Goal: Task Accomplishment & Management: Manage account settings

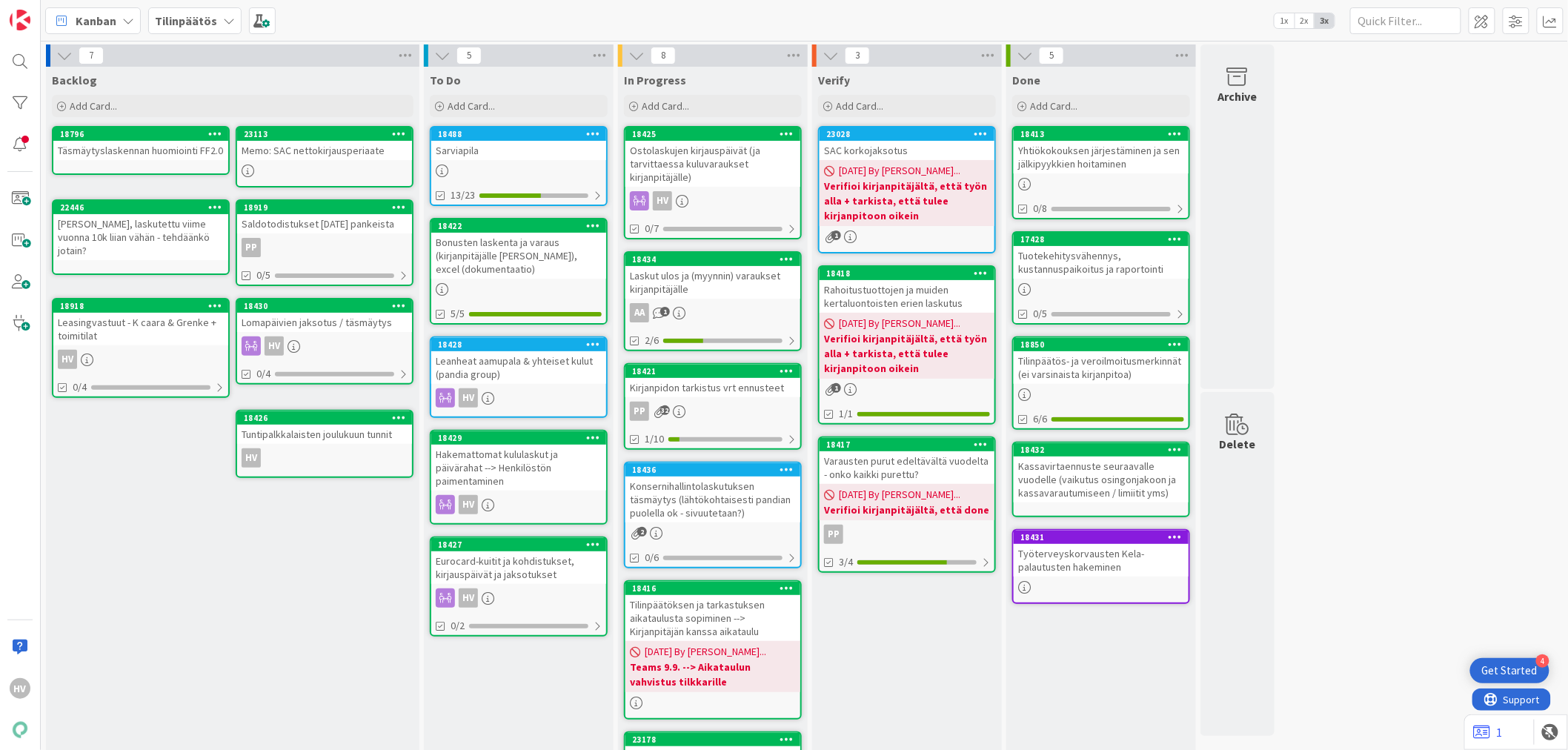
scroll to position [25, 0]
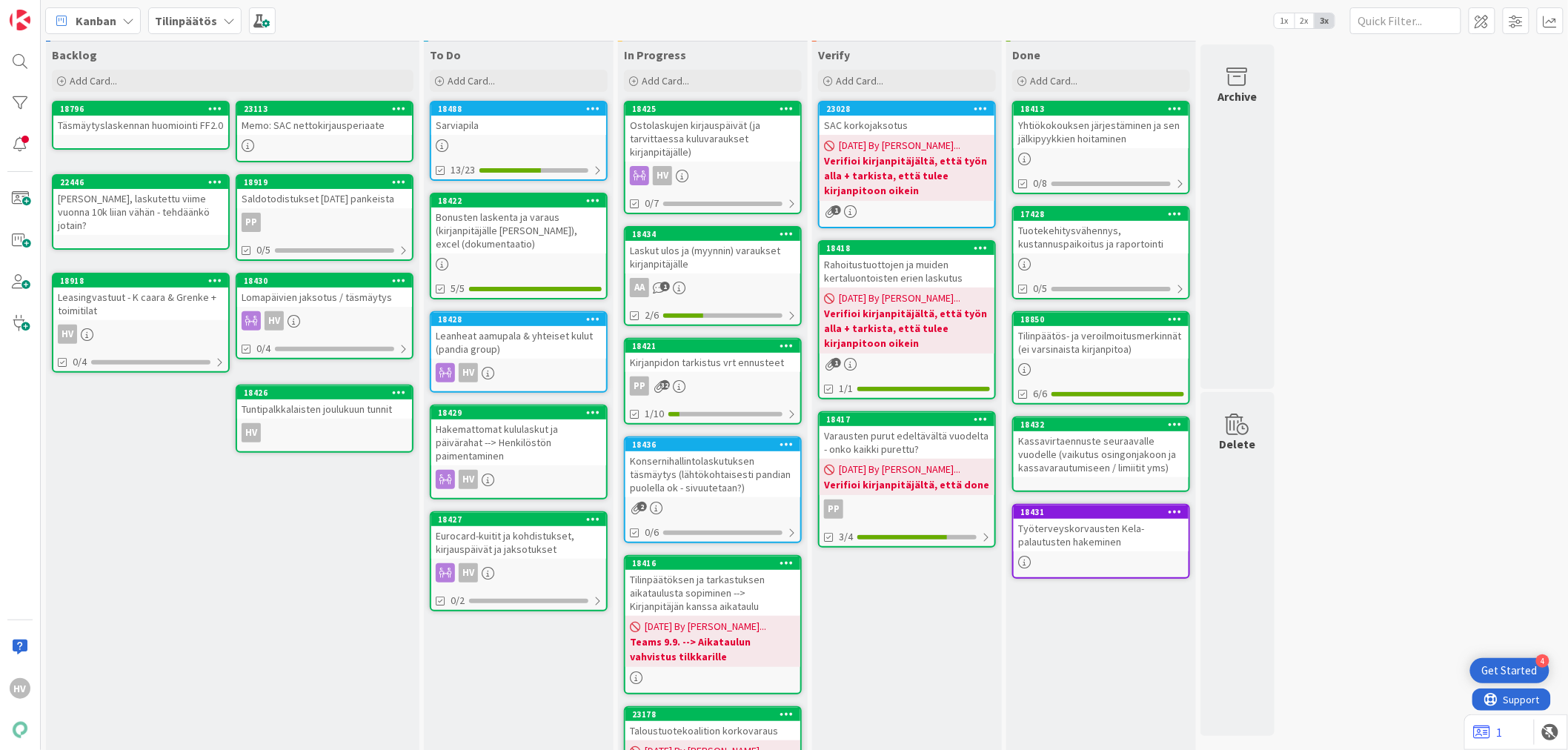
click at [343, 295] on div "Lomapäivien jaksotus / täsmäytys" at bounding box center [324, 297] width 175 height 19
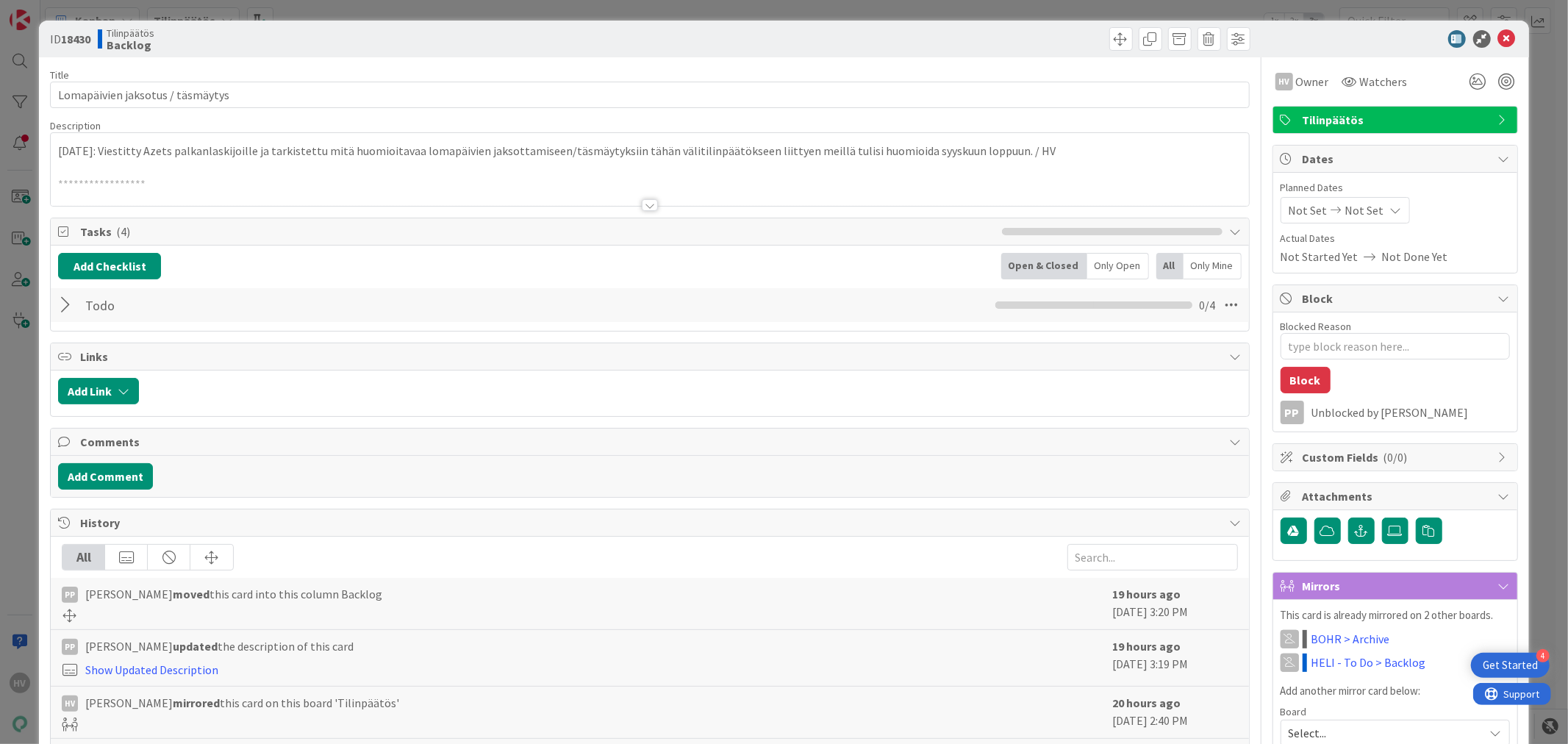
click at [59, 150] on div "**********" at bounding box center [650, 169] width 1197 height 73
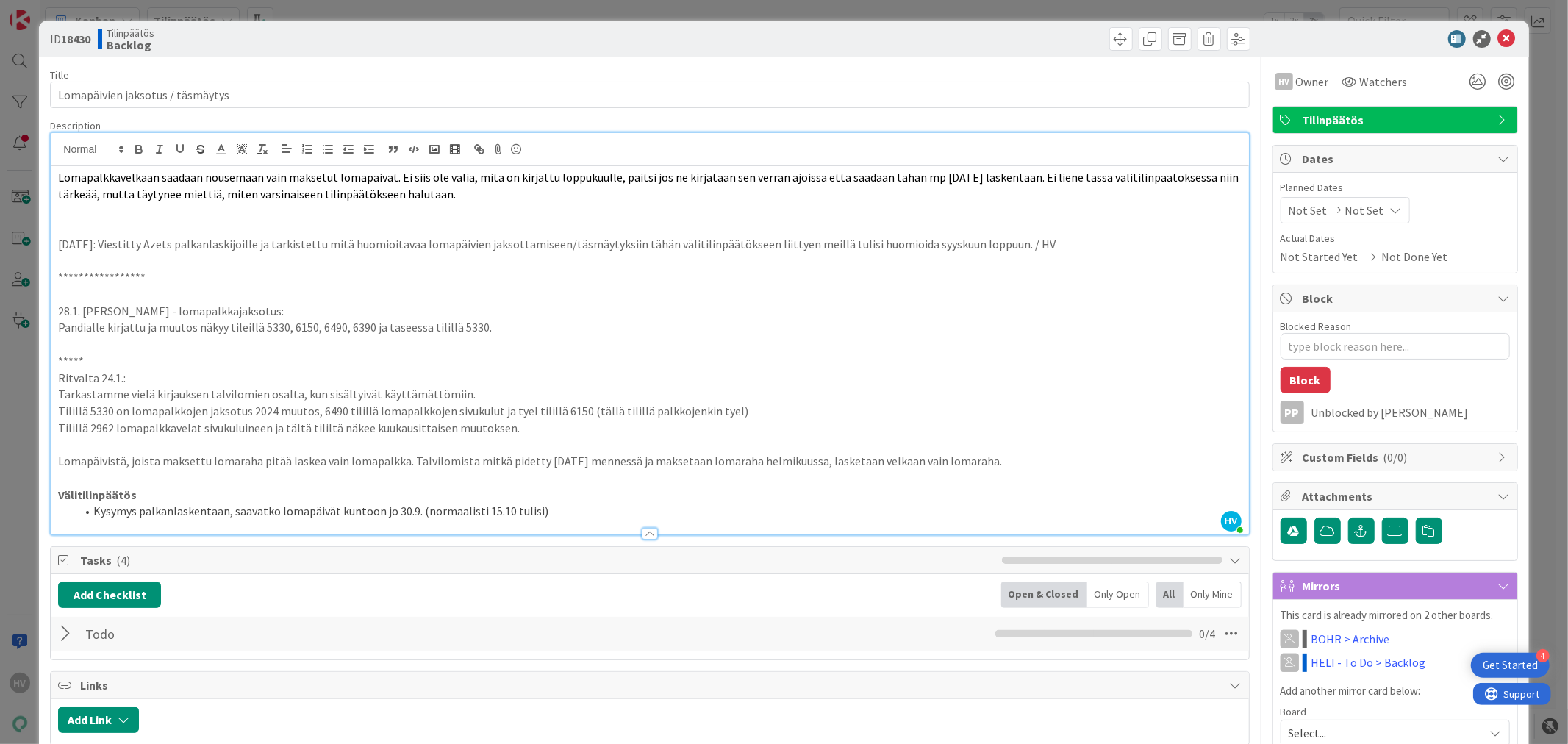
drag, startPoint x: 479, startPoint y: 193, endPoint x: 56, endPoint y: 180, distance: 423.2
click at [56, 180] on div "**********" at bounding box center [650, 350] width 1197 height 368
click at [155, 156] on icon "button" at bounding box center [159, 149] width 13 height 13
click at [467, 195] on p "Lomapalkkavelkaan saadaan nousemaan vain maksetut lomapäivät. Ei siis ole väliä…" at bounding box center [649, 186] width 1183 height 33
type textarea "x"
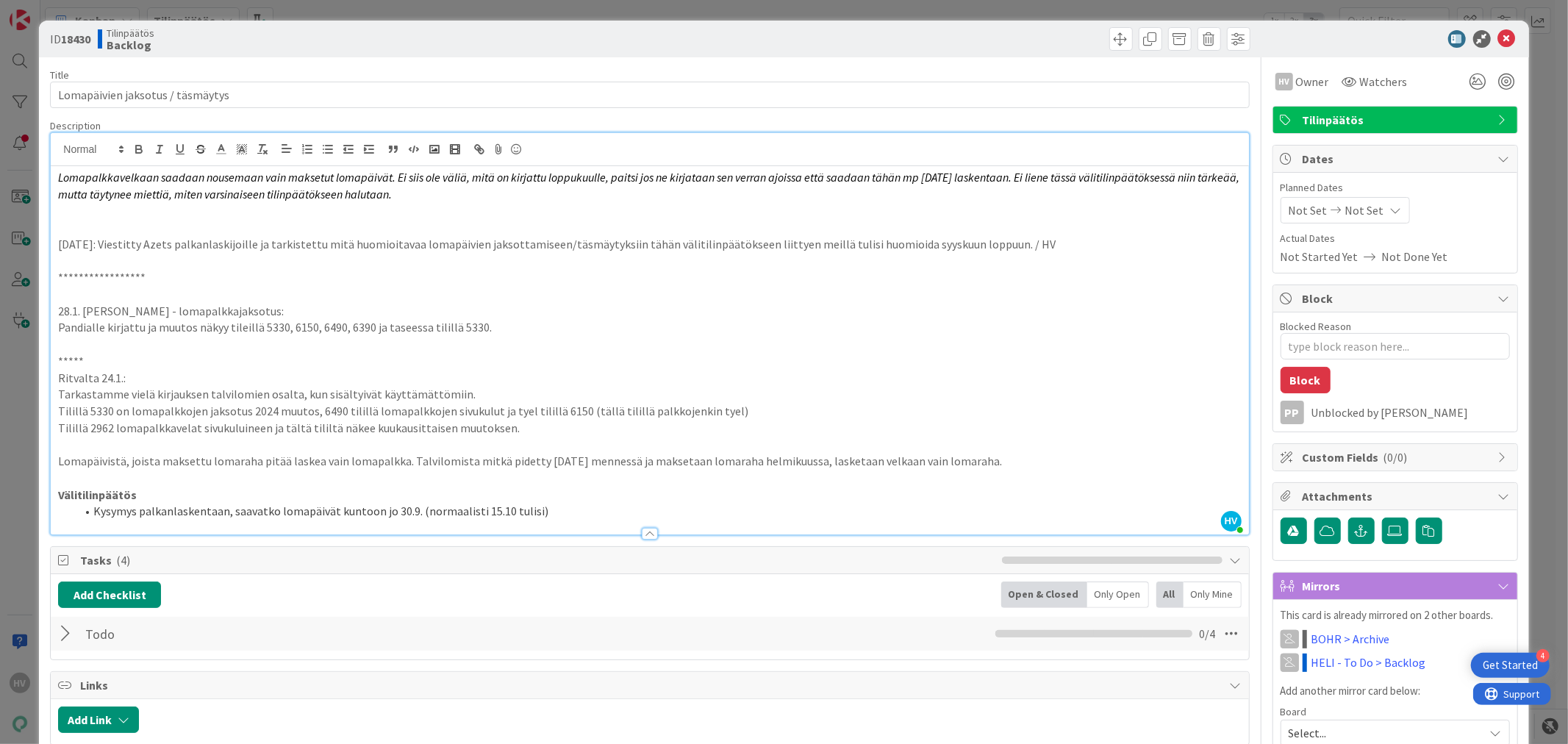
click at [60, 175] on em "Lomapalkkavelkaan saadaan nousemaan vain maksetut lomapäivät. Ei siis ole väliä…" at bounding box center [650, 186] width 1184 height 32
click at [479, 200] on p "[DEMOGRAPHIC_DATA]: Lomapalkkavelkaan saadaan nousemaan vain maksetut lomapäivä…" at bounding box center [649, 186] width 1183 height 33
click at [213, 212] on p at bounding box center [649, 211] width 1183 height 17
click at [486, 195] on p "[DEMOGRAPHIC_DATA]: Lomapalkkavelkaan saadaan nousemaan vain maksetut lomapäivä…" at bounding box center [649, 186] width 1183 height 33
click at [127, 207] on p at bounding box center [649, 211] width 1183 height 17
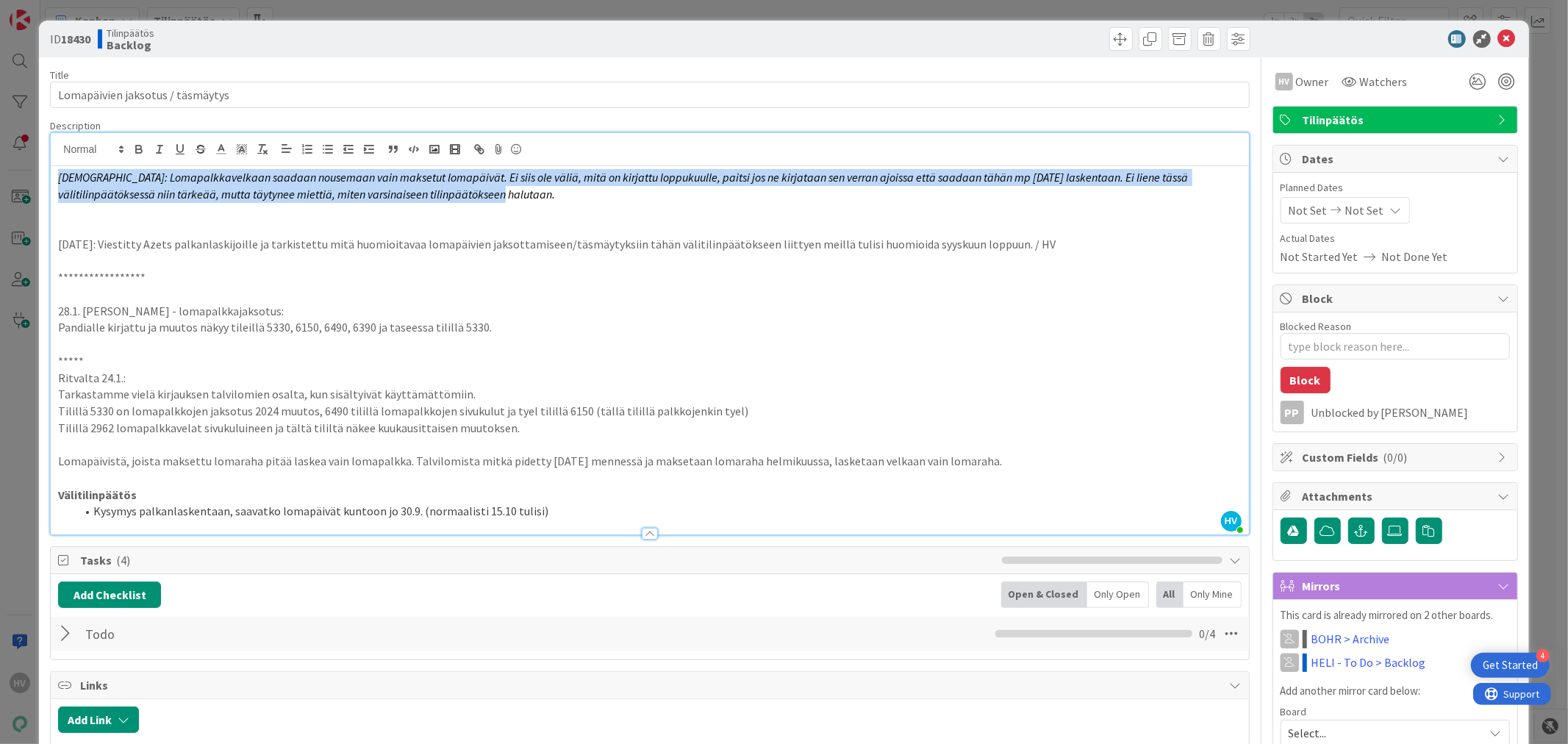
drag, startPoint x: 400, startPoint y: 195, endPoint x: 21, endPoint y: 179, distance: 379.3
click at [21, 179] on div "**********" at bounding box center [784, 372] width 1568 height 744
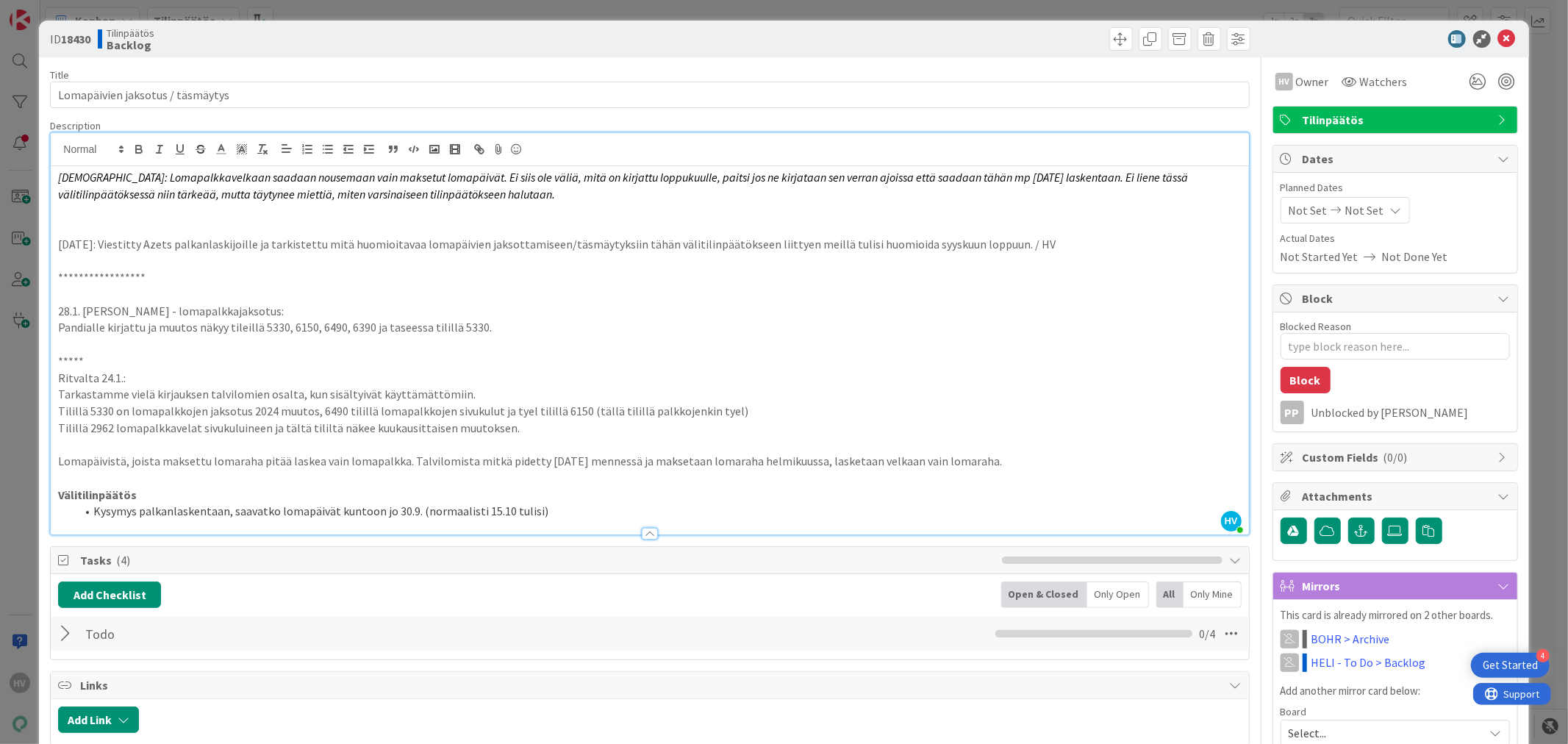
click at [77, 212] on p at bounding box center [649, 211] width 1183 height 17
click at [1498, 33] on icon at bounding box center [1507, 39] width 17 height 17
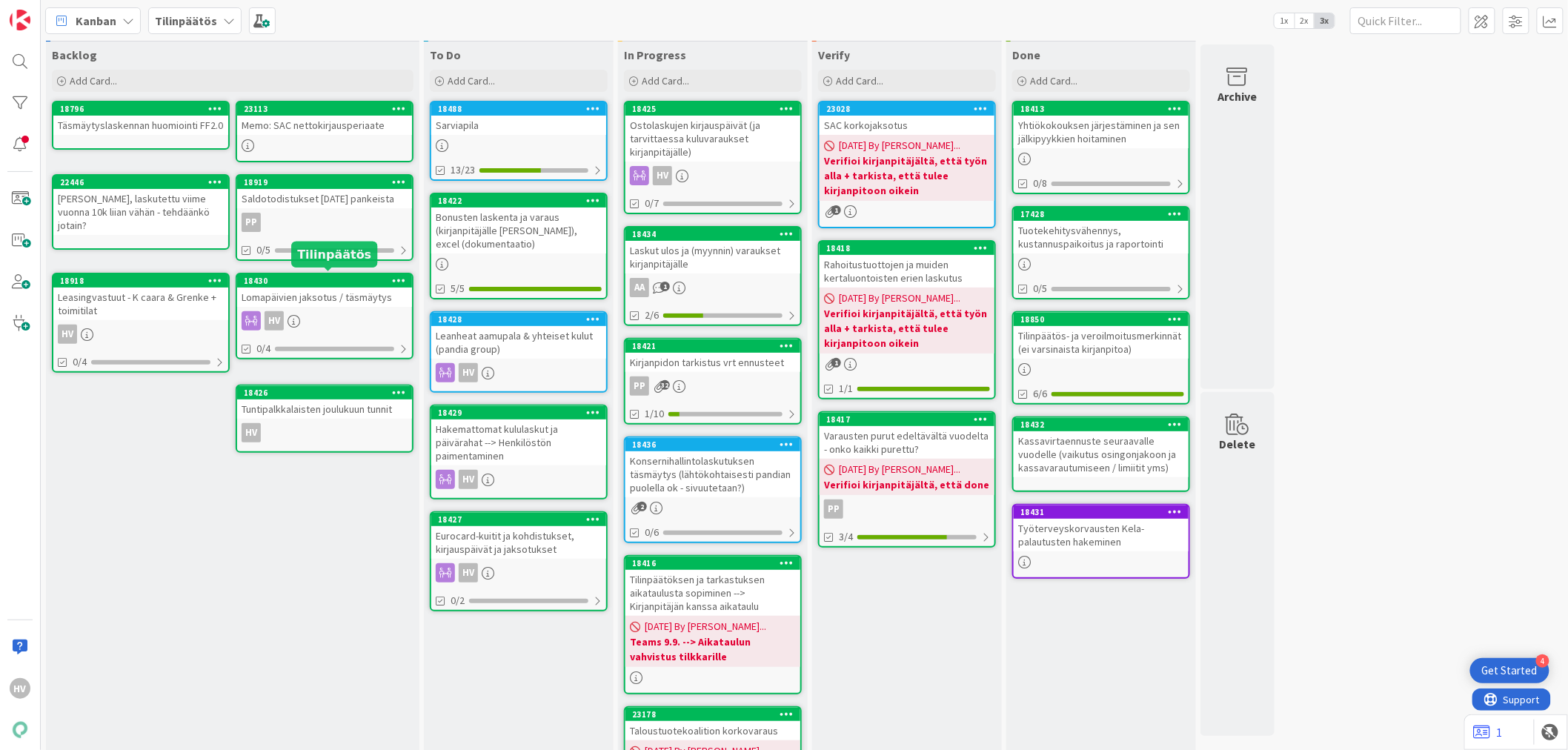
click at [341, 281] on div "18430" at bounding box center [327, 281] width 168 height 10
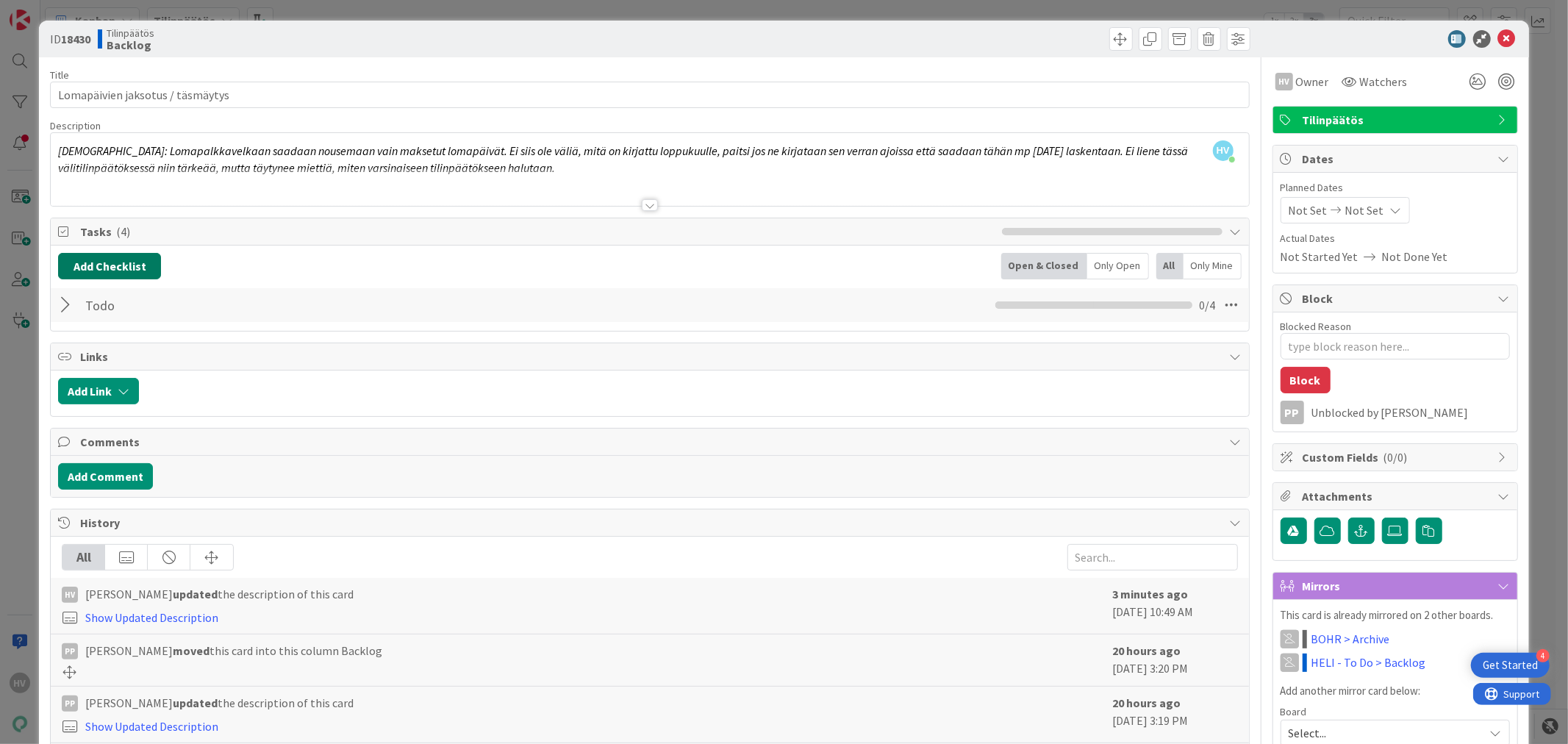
click at [98, 269] on button "Add Checklist" at bounding box center [109, 266] width 103 height 27
click at [68, 303] on div at bounding box center [67, 305] width 19 height 27
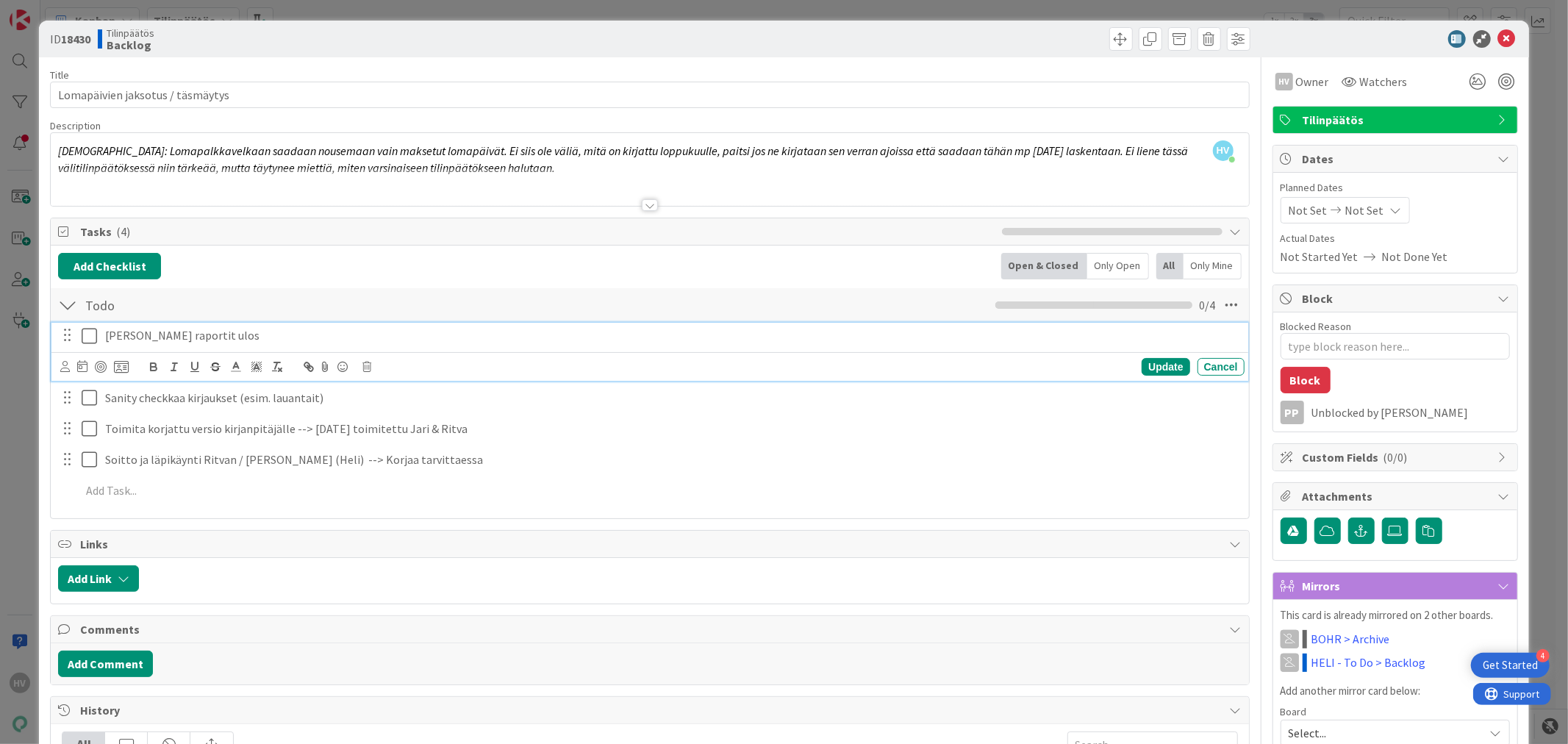
click at [148, 334] on p "[PERSON_NAME] raportit ulos" at bounding box center [672, 336] width 1133 height 17
click at [363, 363] on icon at bounding box center [367, 367] width 9 height 10
click at [401, 421] on div "Delete" at bounding box center [404, 429] width 54 height 27
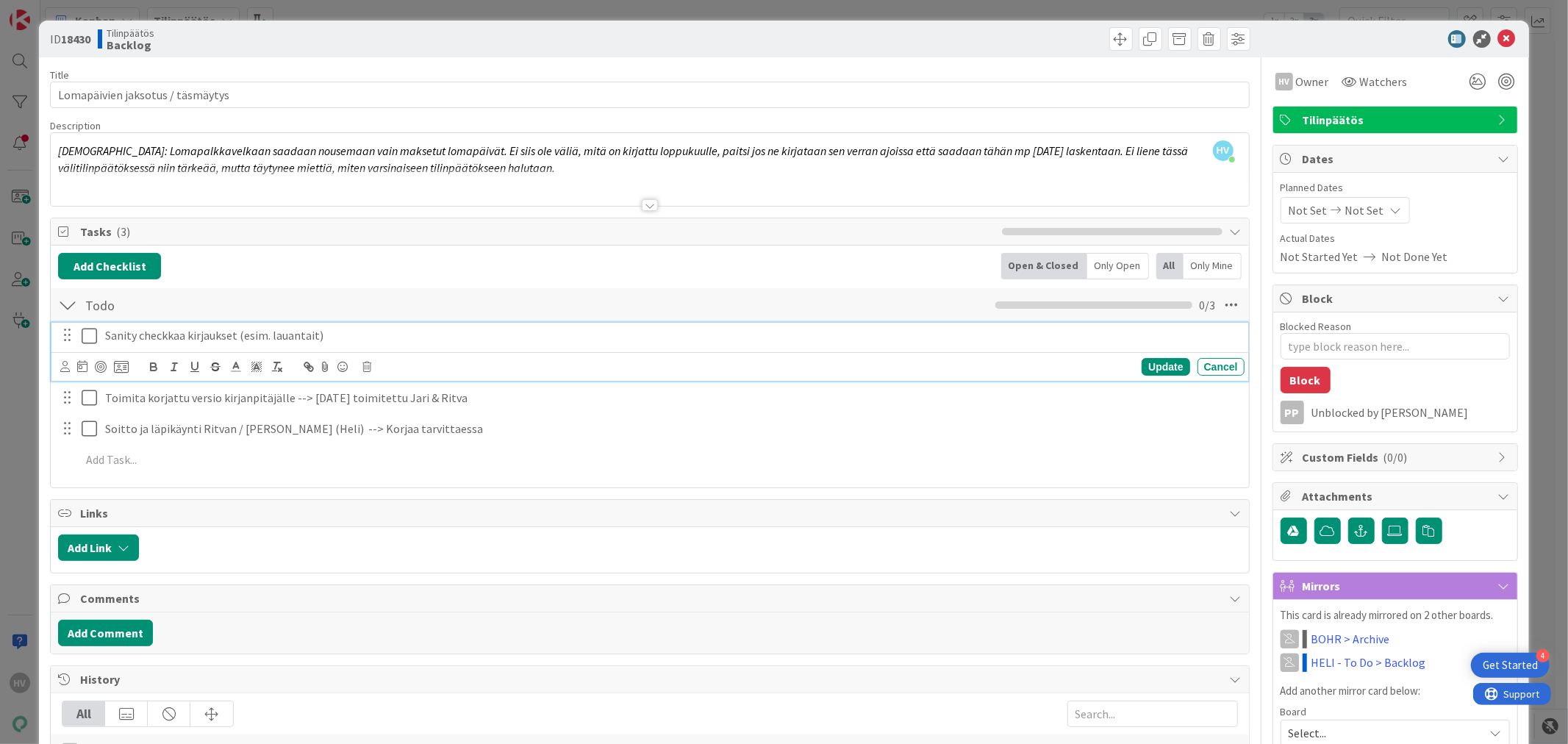
click at [348, 334] on p "Sanity checkkaa kirjaukset (esim. lauantait)" at bounding box center [672, 336] width 1133 height 17
click at [368, 362] on div at bounding box center [366, 359] width 10 height 4
click at [488, 370] on p "Toimita korjattu versio kirjanpitäjälle --> [DATE] toimitettu Jari & Ritva" at bounding box center [672, 366] width 1133 height 17
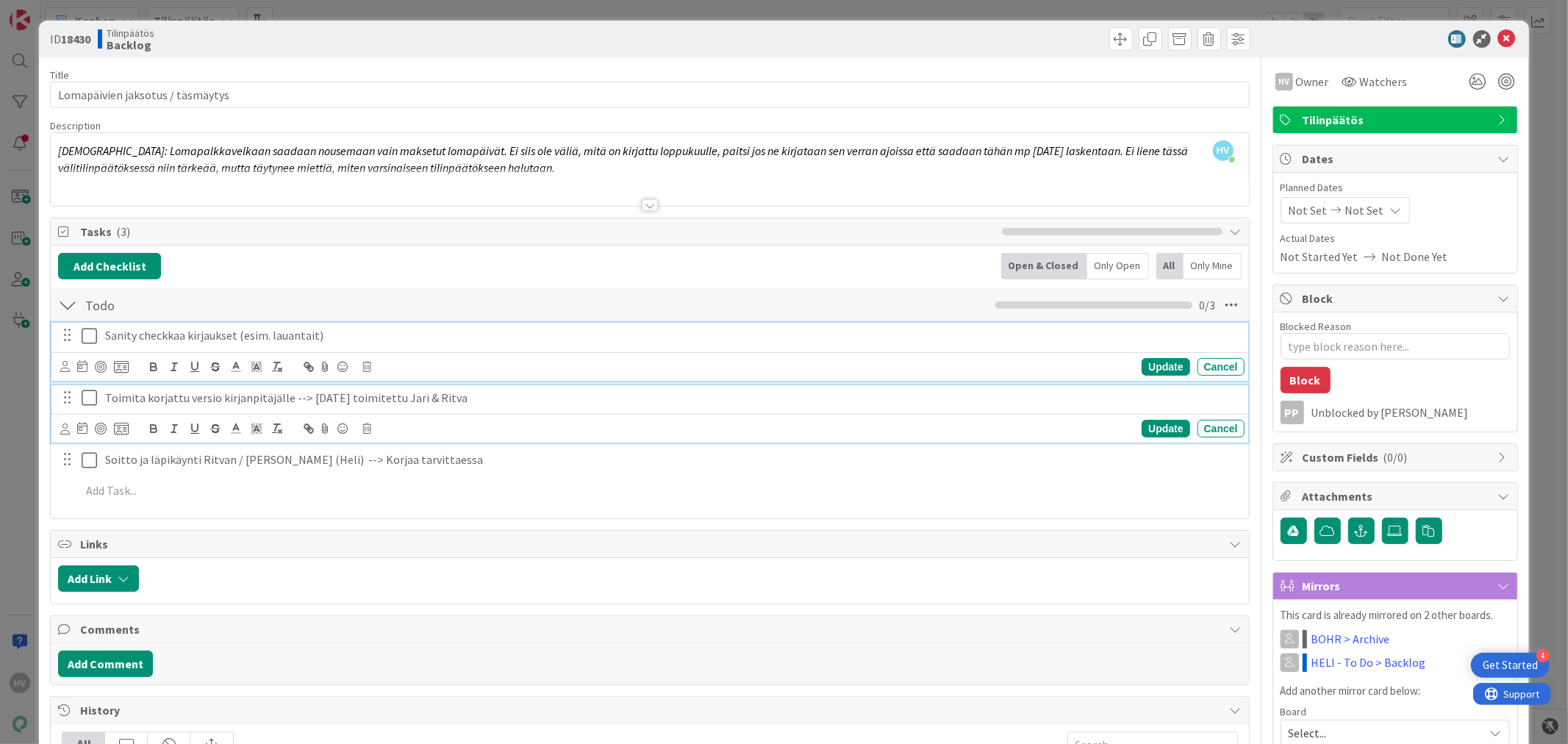
click at [360, 334] on p "Sanity checkkaa kirjaukset (esim. lauantait)" at bounding box center [672, 336] width 1133 height 17
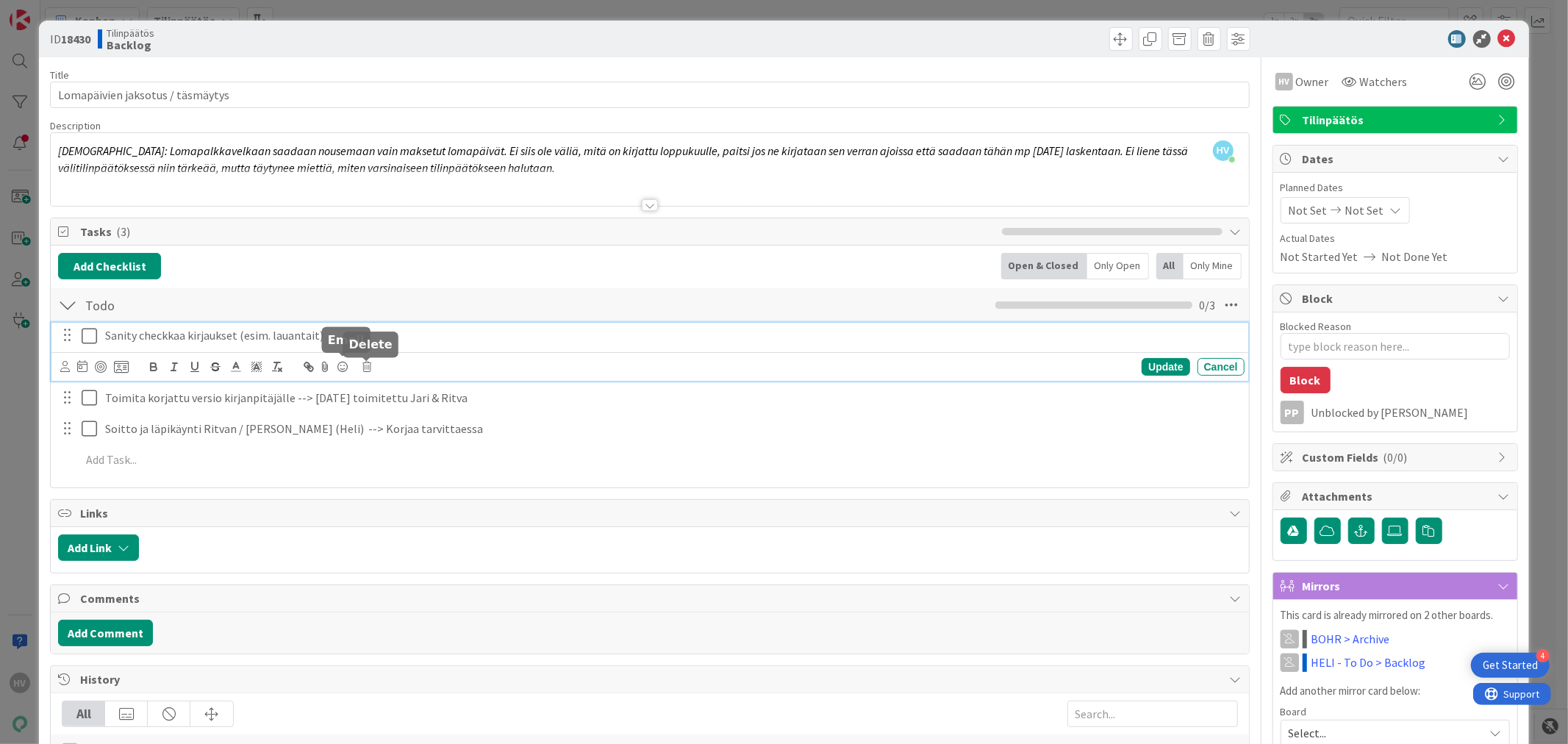
click at [365, 363] on icon at bounding box center [367, 367] width 9 height 10
click at [404, 432] on div "Delete" at bounding box center [404, 429] width 54 height 27
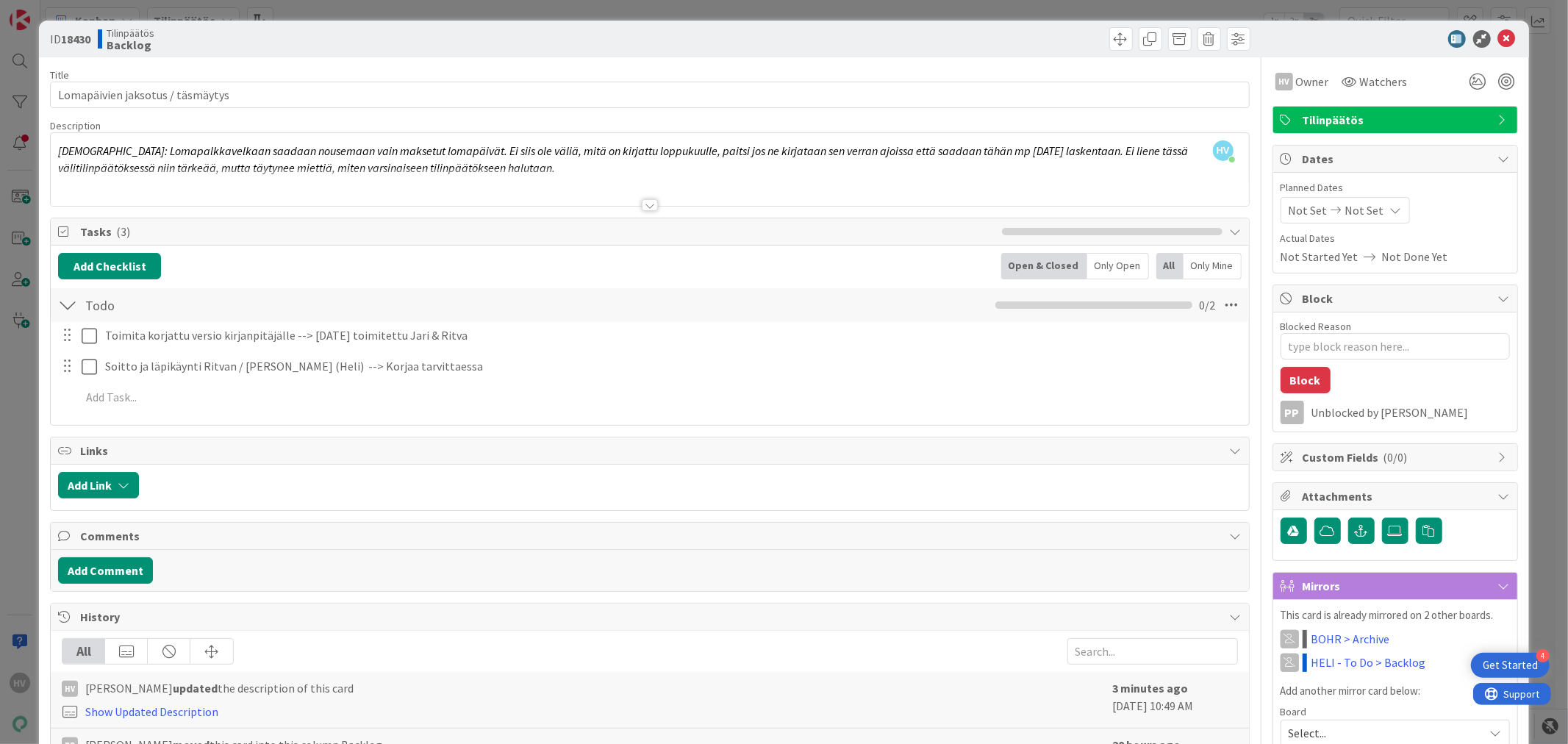
type textarea "x"
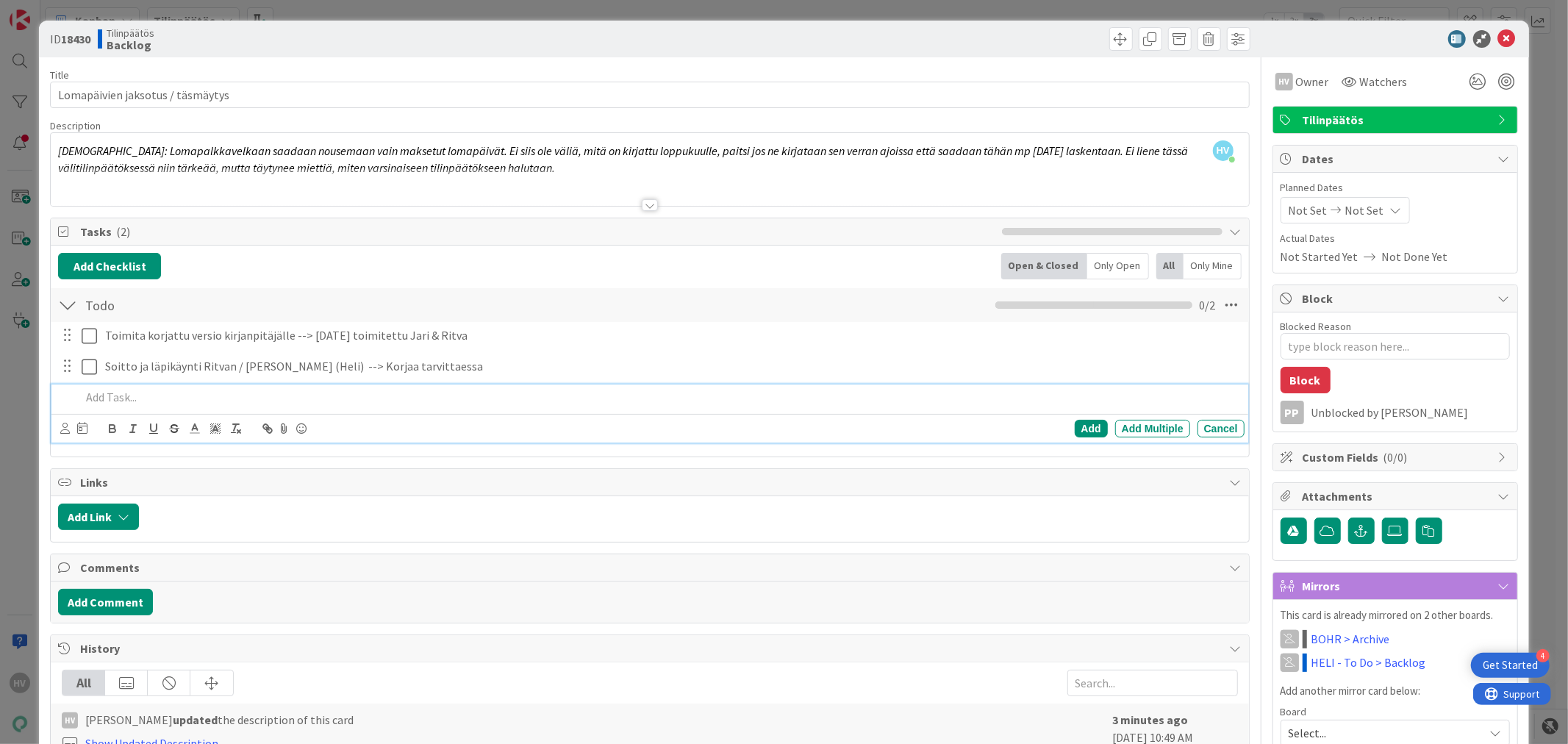
click at [113, 396] on p at bounding box center [660, 397] width 1158 height 17
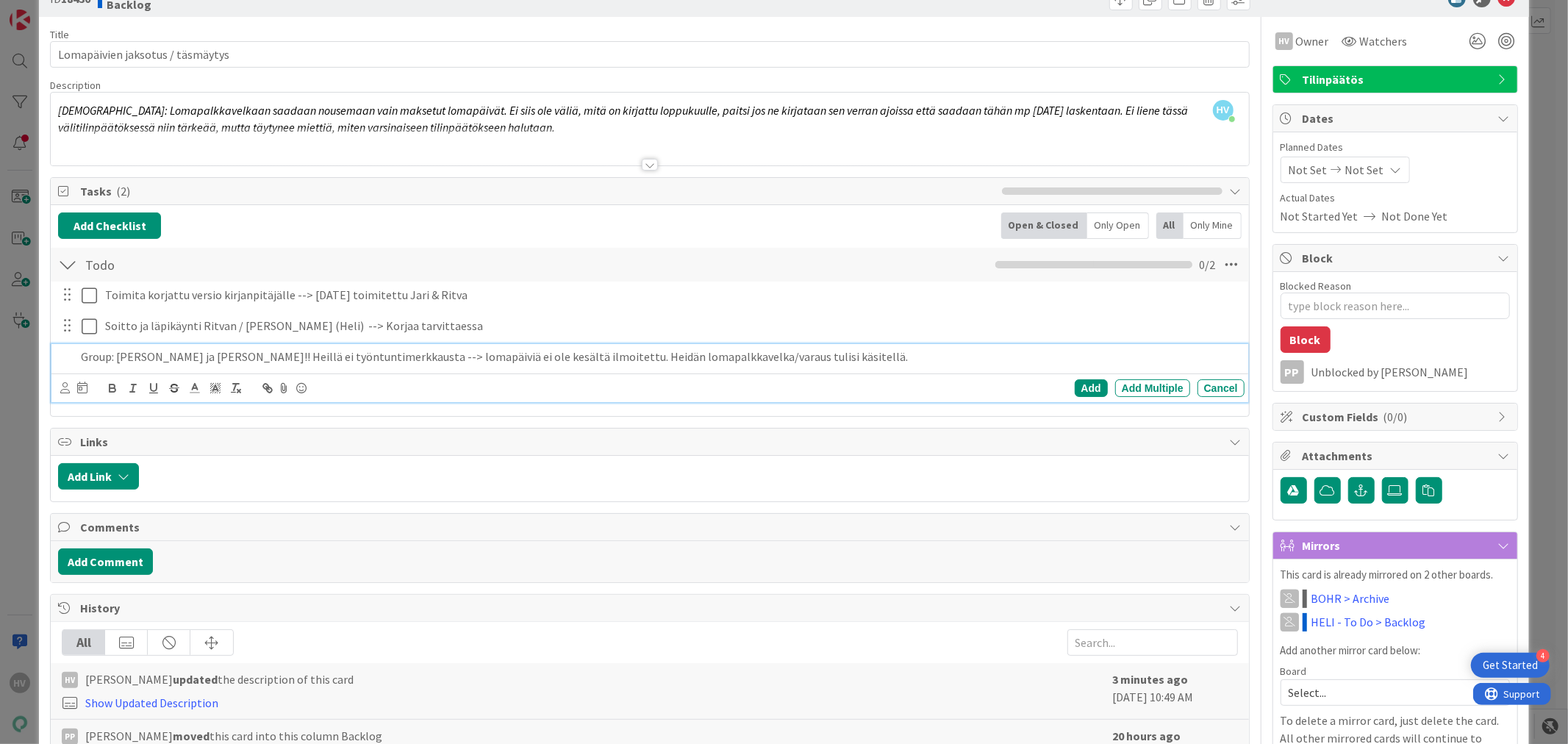
scroll to position [81, 0]
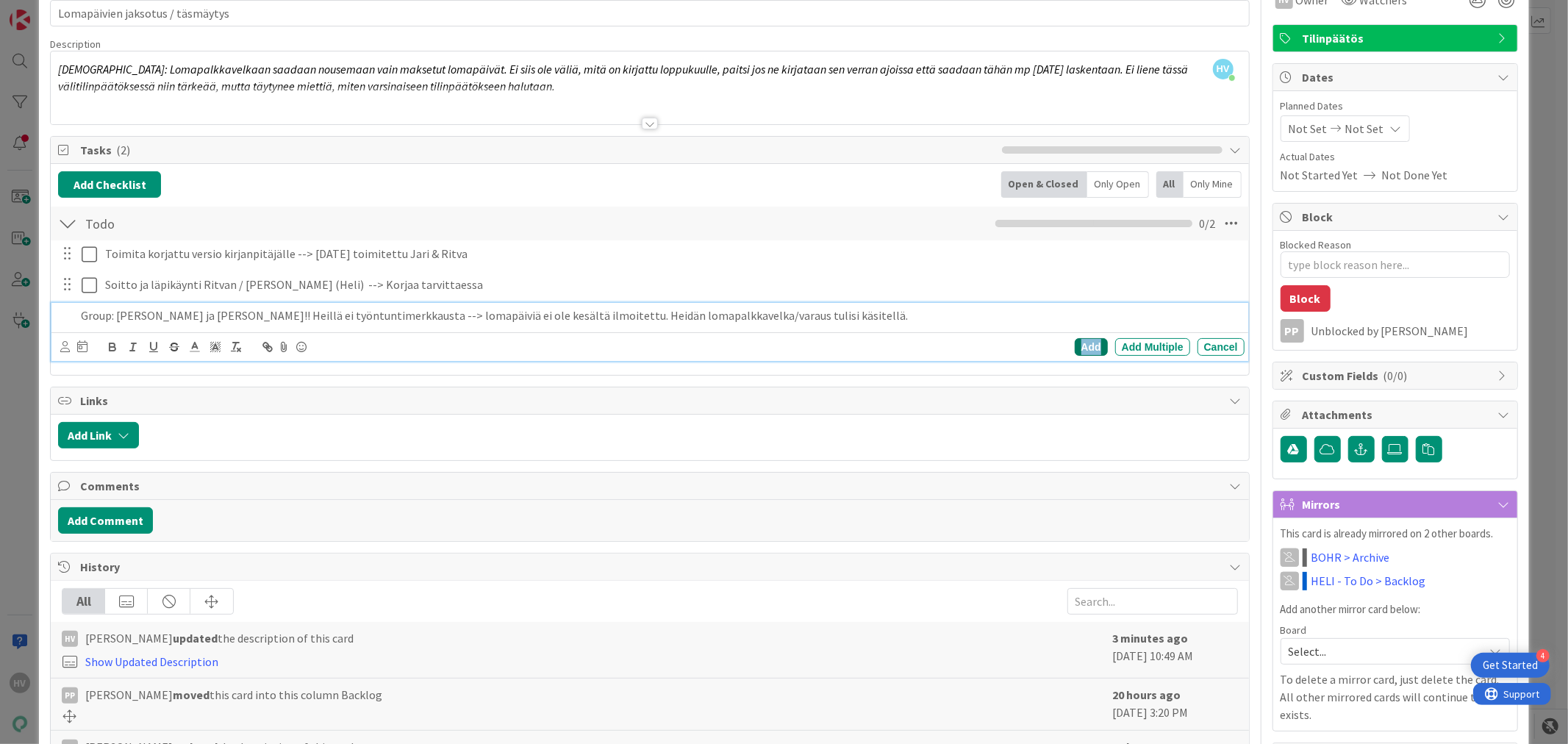
click at [1075, 341] on div "Add" at bounding box center [1091, 347] width 33 height 17
type textarea "x"
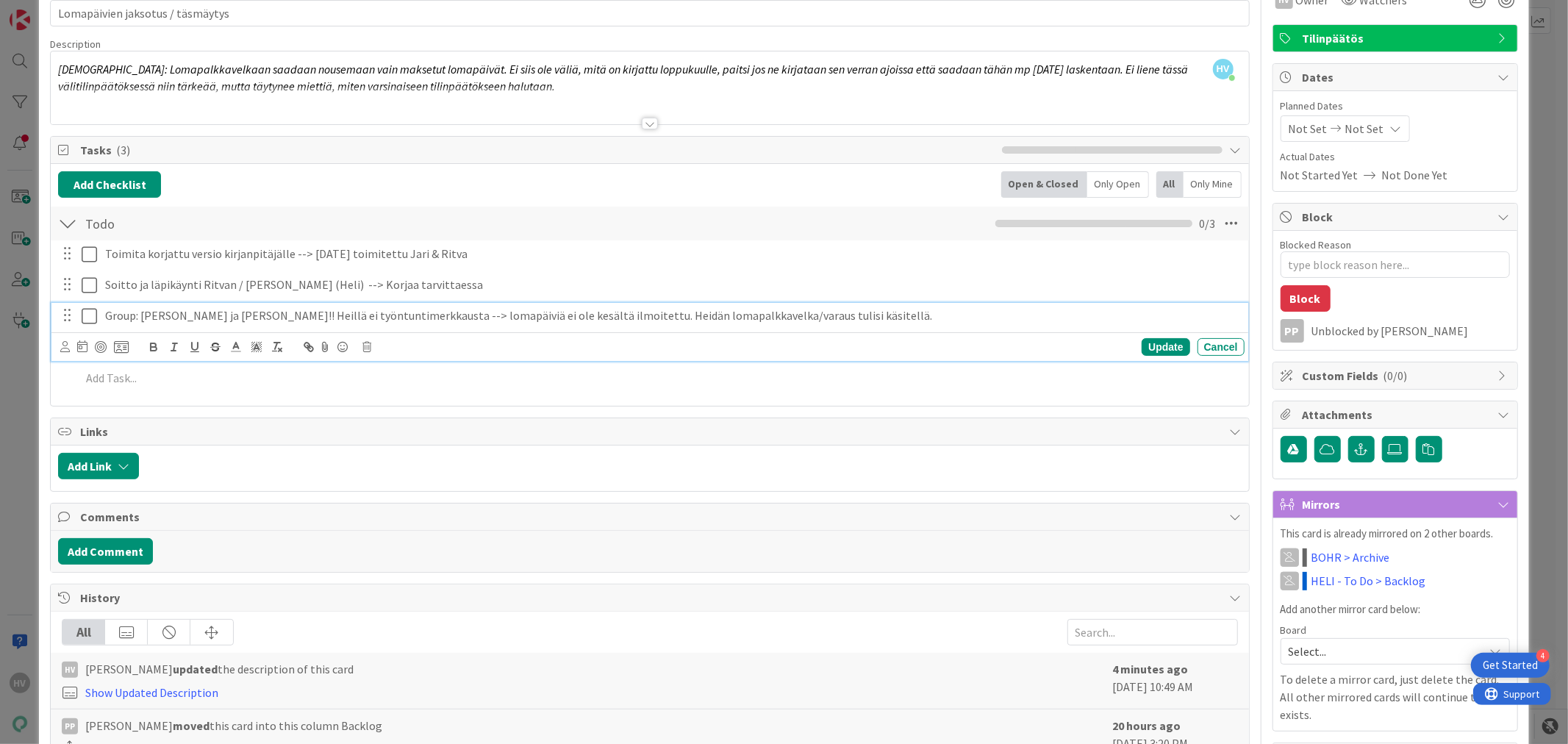
click at [767, 319] on p "Group: [PERSON_NAME] ja [PERSON_NAME]!! Heillä ei työntuntimerkkausta --> lomap…" at bounding box center [672, 316] width 1133 height 17
click at [899, 321] on p "Group: [PERSON_NAME] ja [PERSON_NAME]!! Heillä ei työntuntimerkkausta --> lomap…" at bounding box center [672, 316] width 1133 height 17
click at [1152, 343] on div "Update" at bounding box center [1165, 347] width 48 height 17
click at [883, 320] on p "Group: [PERSON_NAME] ja [PERSON_NAME]!! Heillä ei työntuntimerkkausta --> lomap…" at bounding box center [672, 316] width 1133 height 17
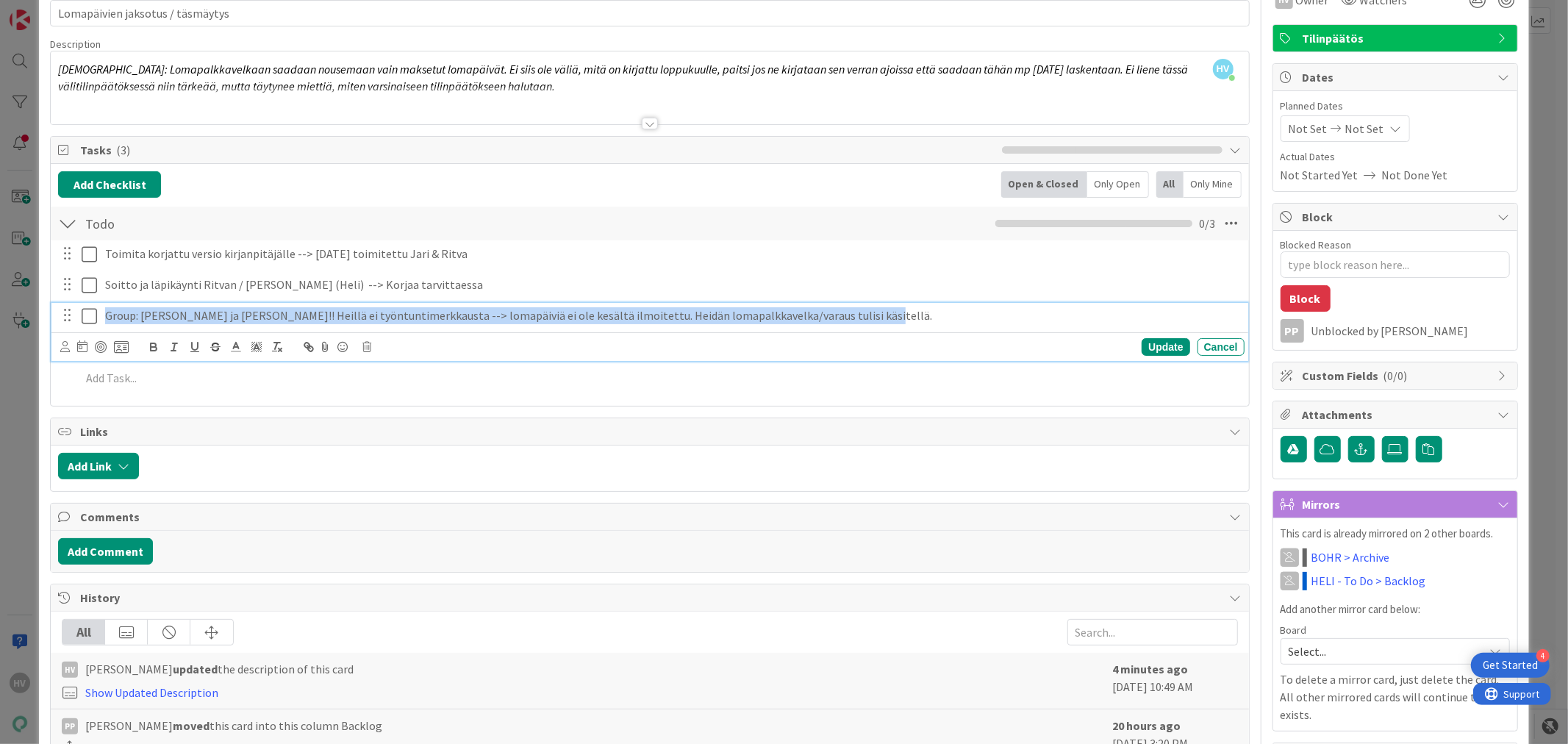
drag, startPoint x: 873, startPoint y: 319, endPoint x: 106, endPoint y: 320, distance: 767.0
click at [106, 320] on p "Group: [PERSON_NAME] ja [PERSON_NAME]!! Heillä ei työntuntimerkkausta --> lomap…" at bounding box center [672, 316] width 1133 height 17
copy p "Group: [PERSON_NAME] ja [PERSON_NAME]!! Heillä ei työntuntimerkkausta --> lomap…"
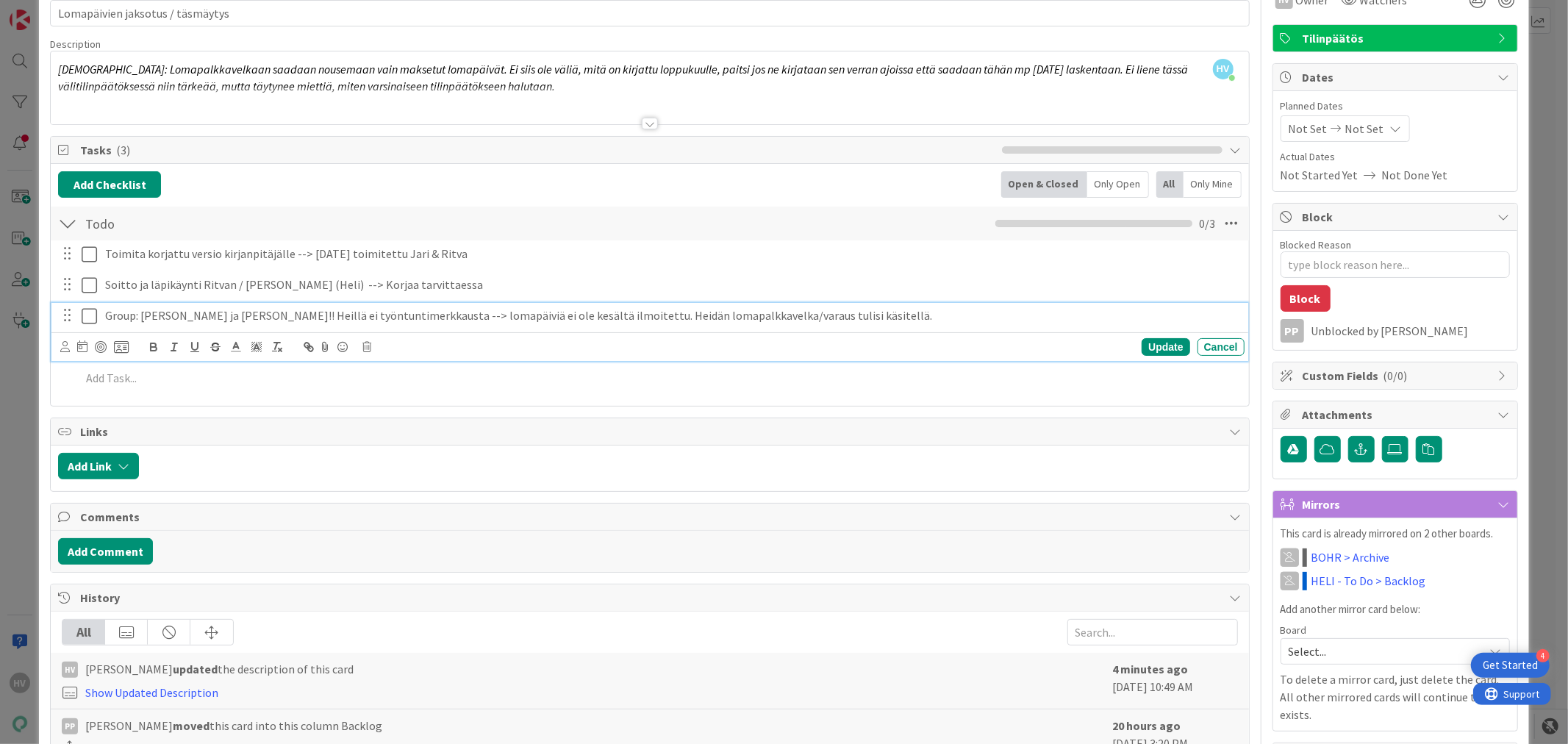
click at [438, 104] on div at bounding box center [650, 105] width 1197 height 37
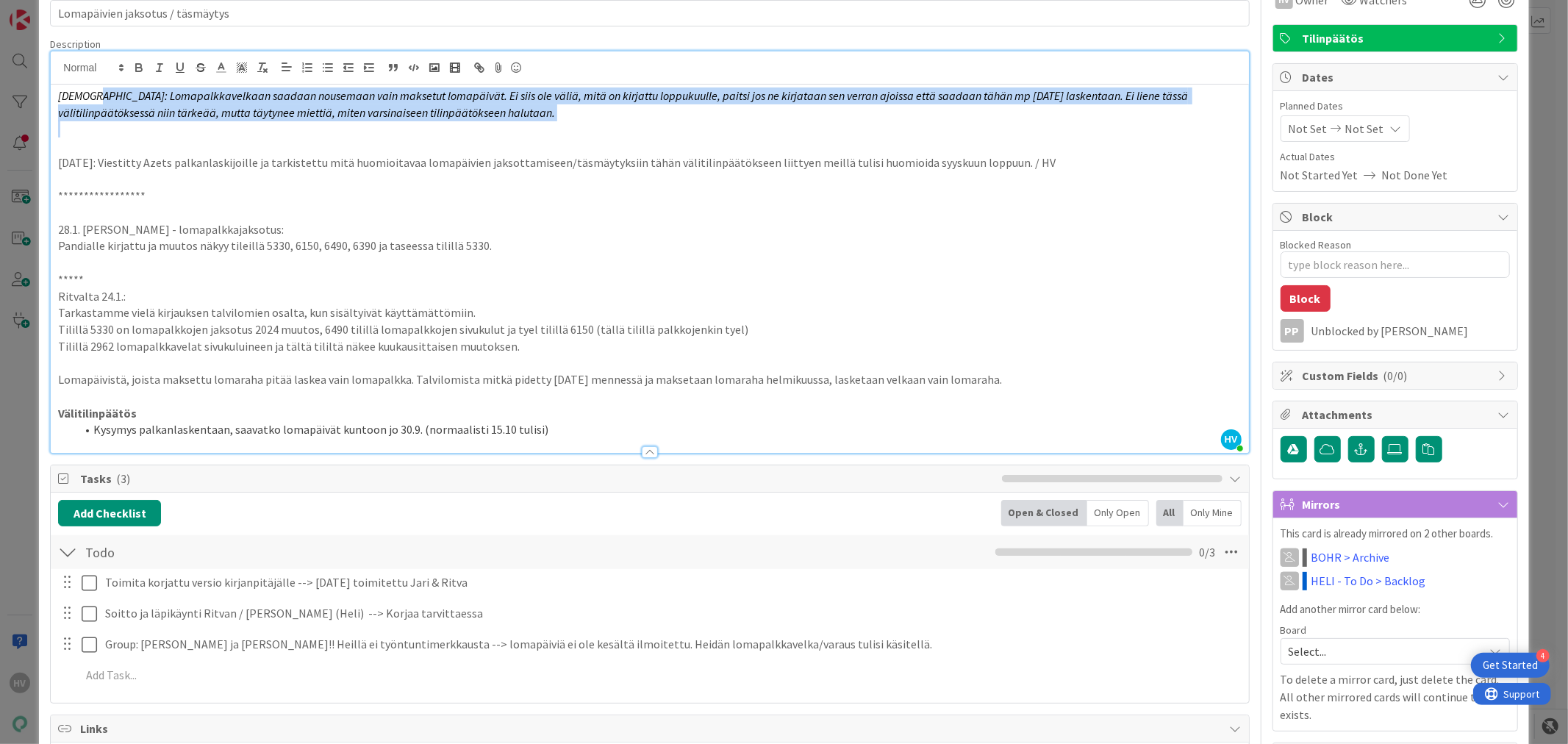
drag, startPoint x: 505, startPoint y: 128, endPoint x: 86, endPoint y: 91, distance: 420.6
click at [86, 91] on div "**********" at bounding box center [650, 269] width 1197 height 368
copy em "Lomapalkkavelkaan saadaan nousemaan vain maksetut lomapäivät. Ei siis ole väliä…"
